Goal: Check status: Check status

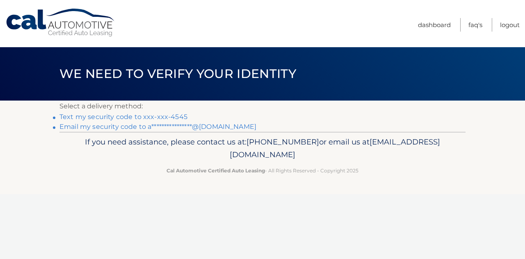
click at [105, 125] on link "**********" at bounding box center [157, 127] width 197 height 8
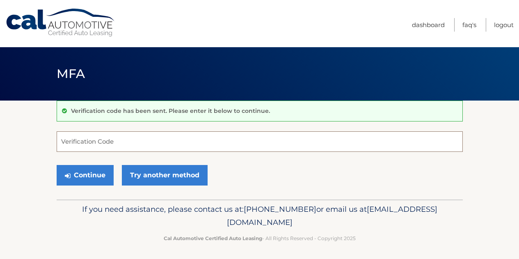
click at [120, 147] on input "Verification Code" at bounding box center [260, 141] width 406 height 20
paste input "649830"
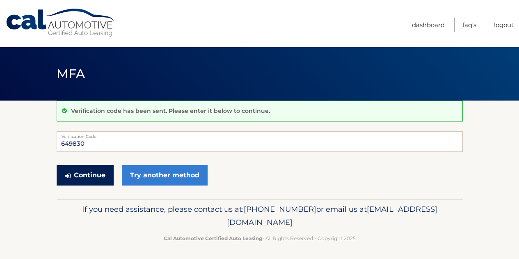
click at [98, 175] on button "Continue" at bounding box center [85, 175] width 57 height 20
click at [99, 144] on input "649830" at bounding box center [260, 141] width 406 height 20
click at [81, 176] on button "Continue" at bounding box center [85, 175] width 57 height 20
click at [95, 145] on input "649830" at bounding box center [260, 141] width 406 height 20
click at [57, 165] on button "Continue" at bounding box center [85, 175] width 57 height 20
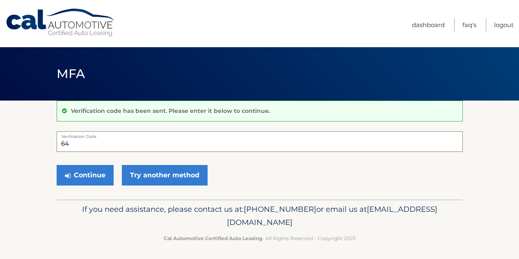
type input "6"
type input "649830"
click at [82, 173] on button "Continue" at bounding box center [85, 175] width 57 height 20
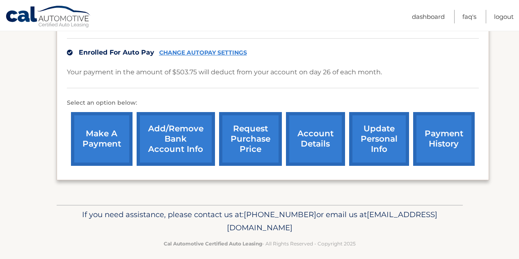
scroll to position [207, 0]
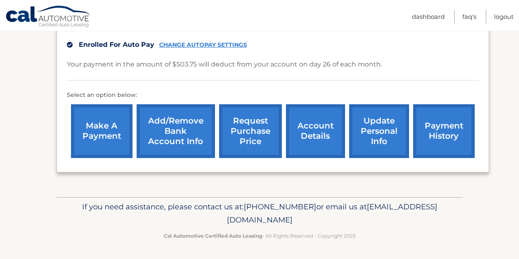
click at [444, 131] on link "payment history" at bounding box center [443, 131] width 61 height 54
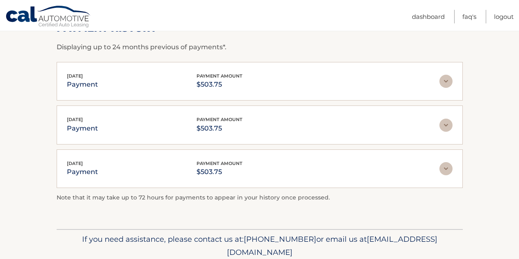
scroll to position [137, 0]
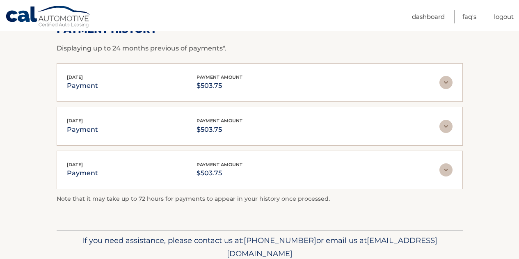
click at [449, 82] on img at bounding box center [445, 82] width 13 height 13
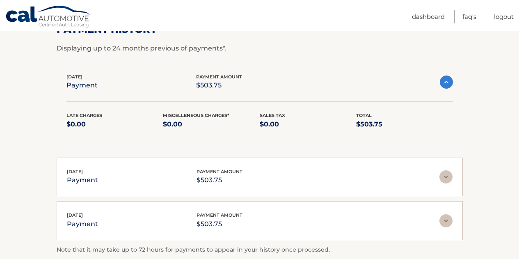
click at [445, 79] on img at bounding box center [445, 81] width 13 height 13
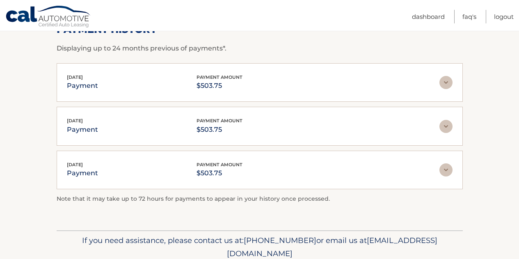
scroll to position [0, 0]
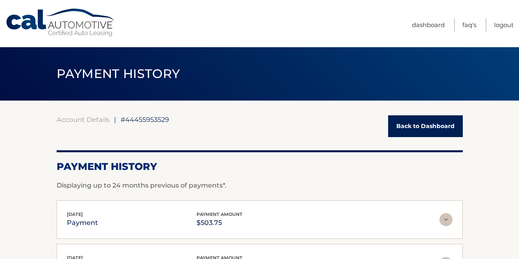
click at [435, 128] on link "Back to Dashboard" at bounding box center [425, 126] width 75 height 22
